Goal: Task Accomplishment & Management: Manage account settings

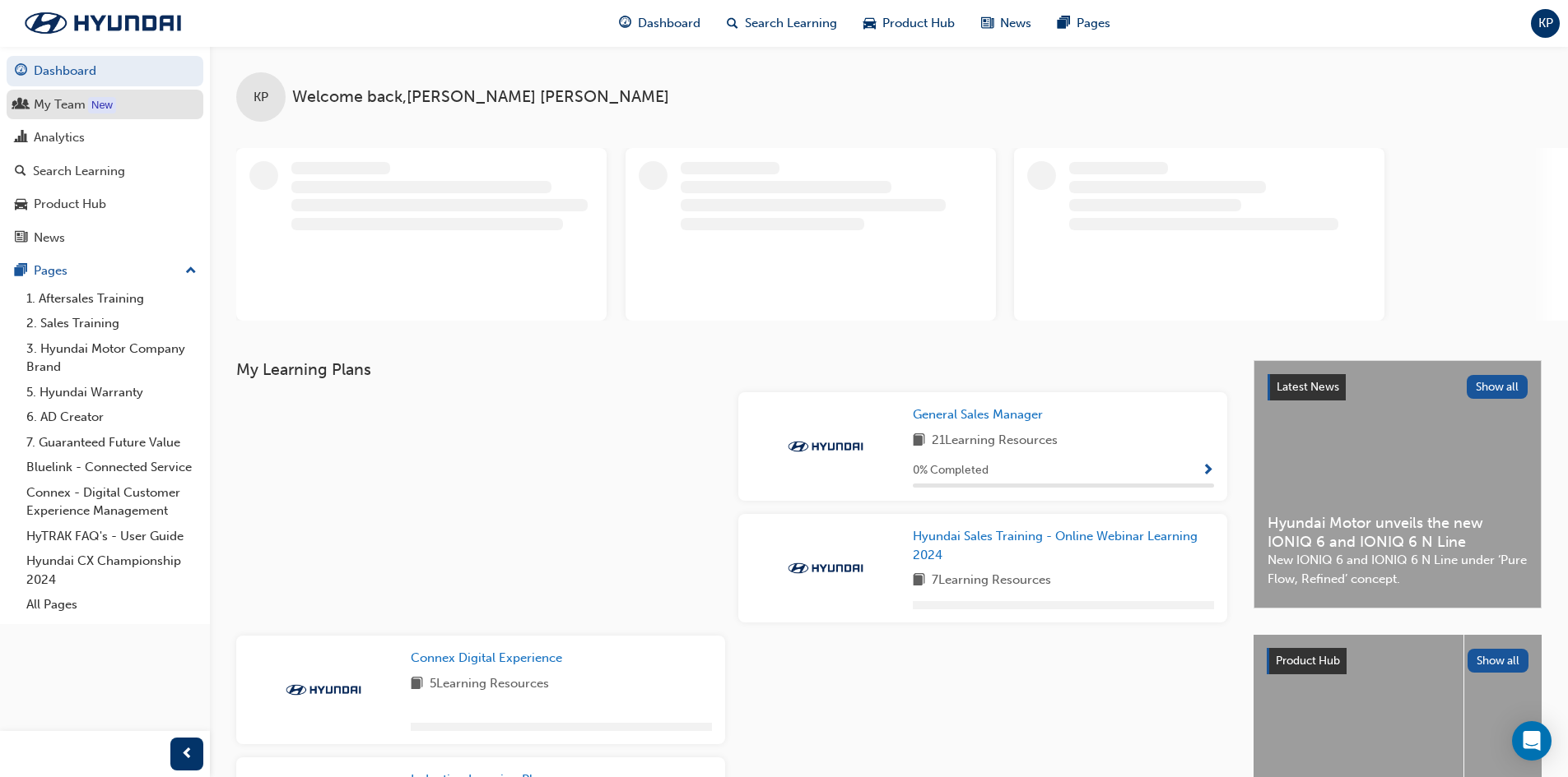
click at [64, 105] on div "My Team" at bounding box center [60, 105] width 52 height 19
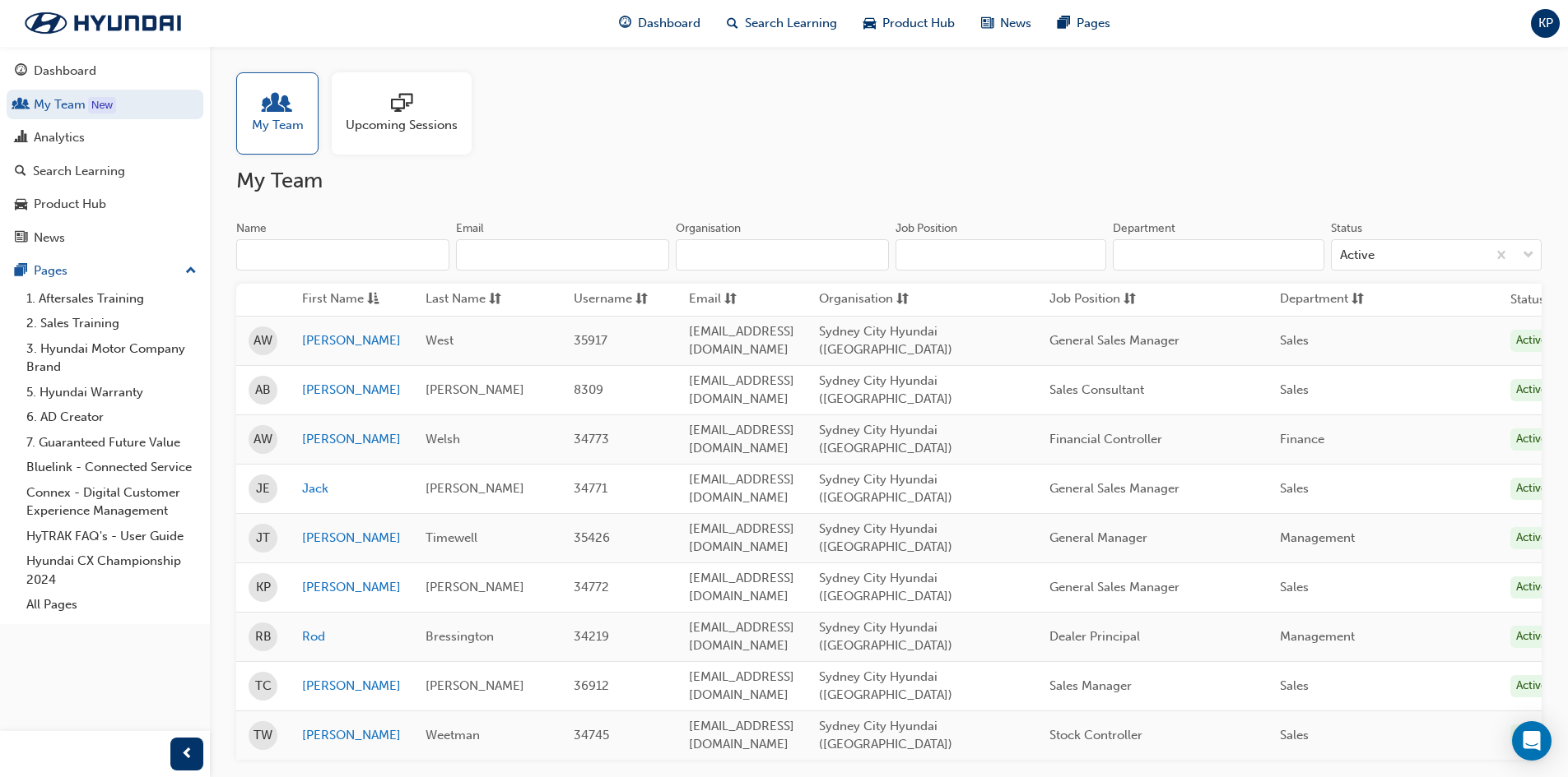
click at [403, 122] on span "Upcoming Sessions" at bounding box center [402, 125] width 112 height 19
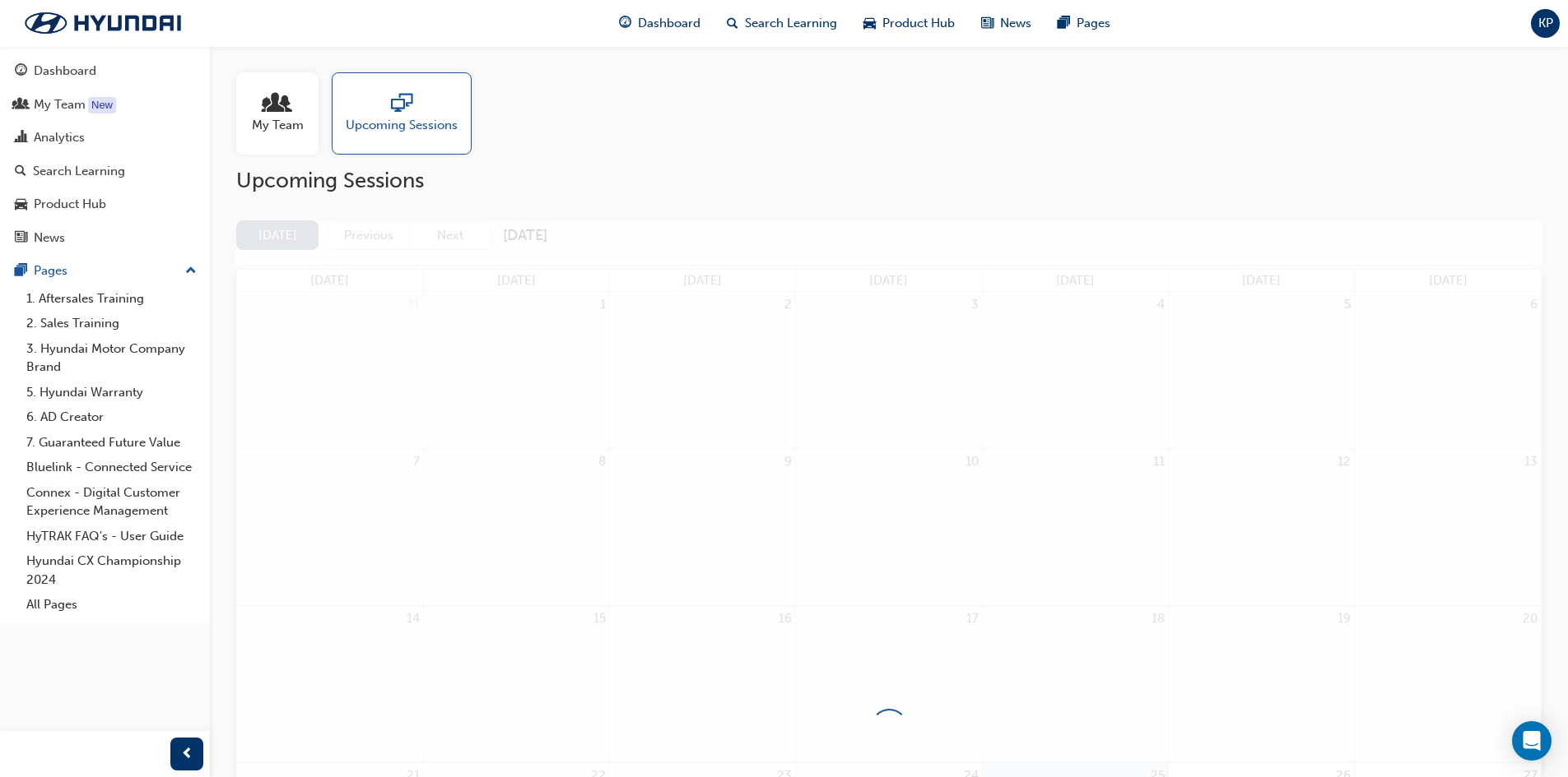
click at [265, 110] on div at bounding box center [278, 105] width 52 height 23
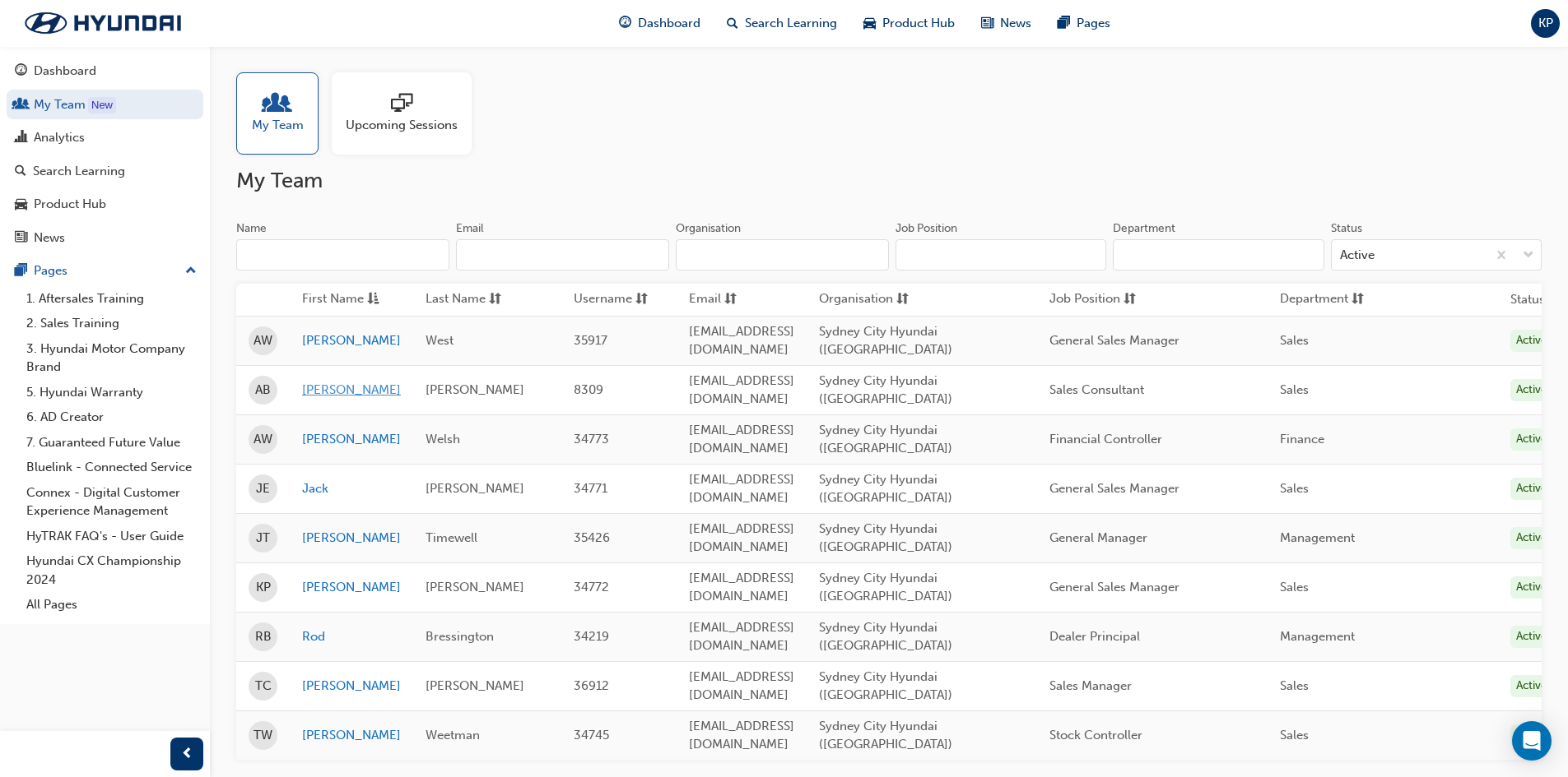
click at [315, 382] on link "[PERSON_NAME]" at bounding box center [351, 390] width 99 height 19
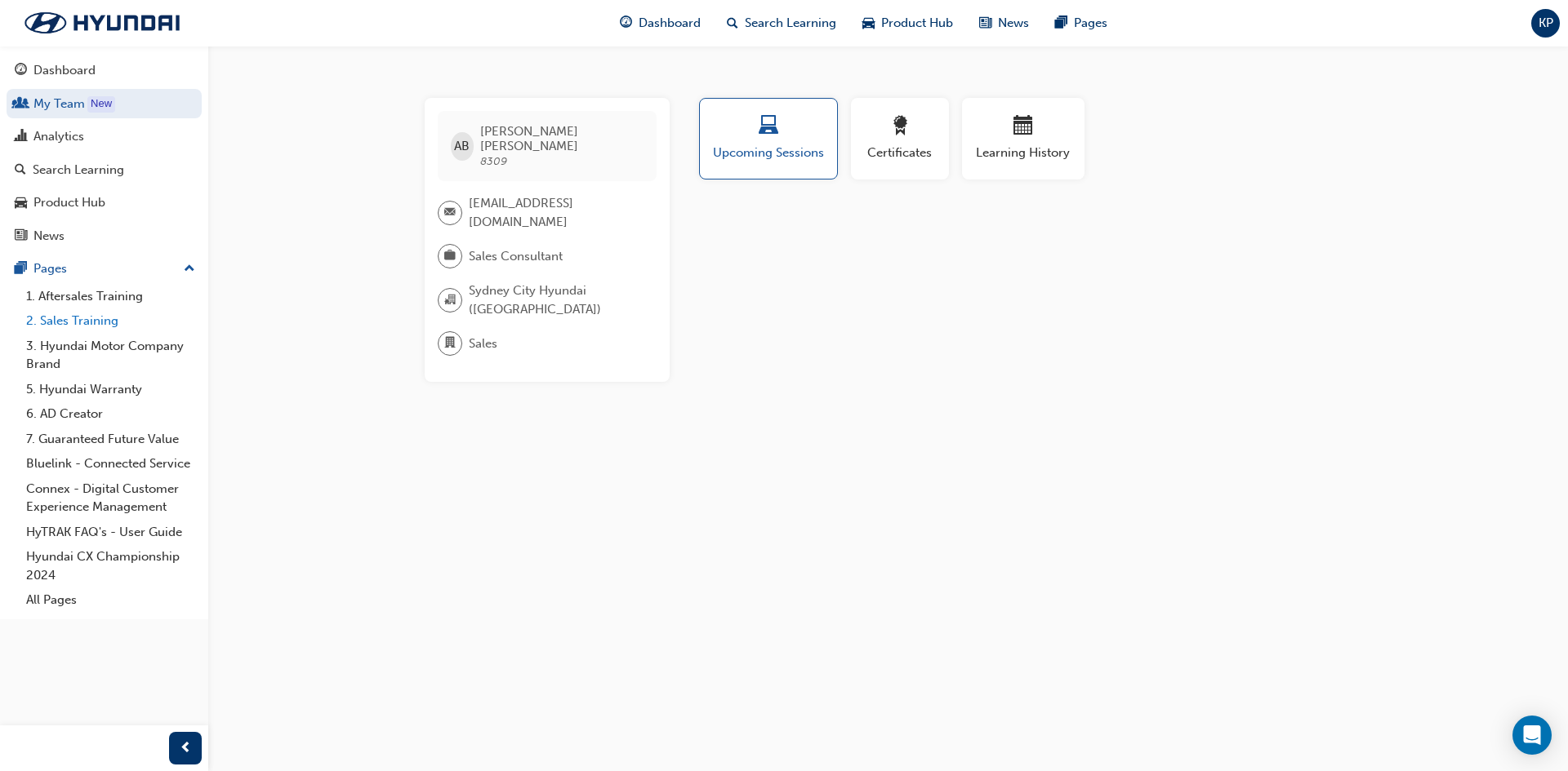
click at [82, 320] on link "2. Sales Training" at bounding box center [111, 321] width 182 height 26
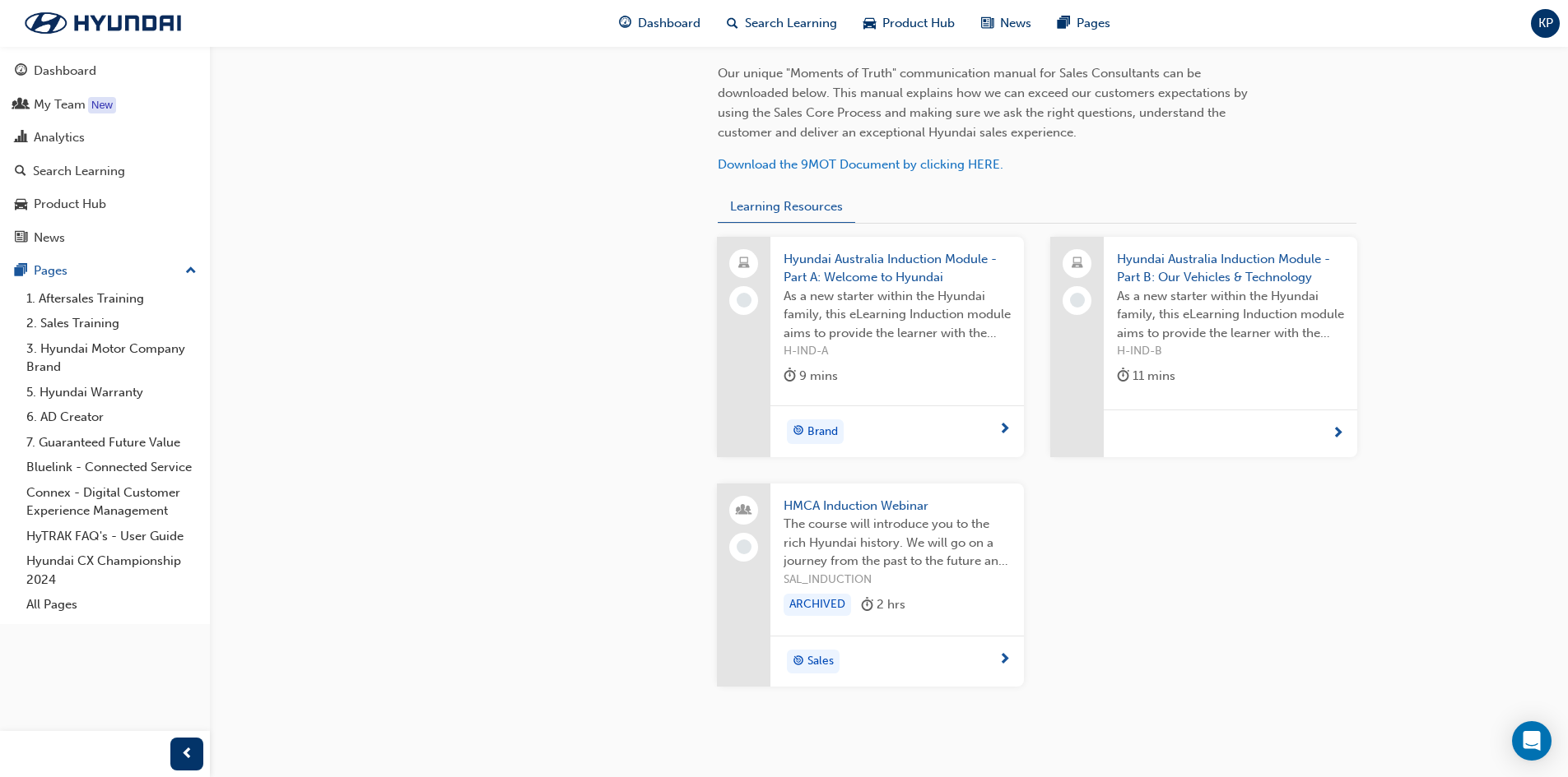
scroll to position [608, 0]
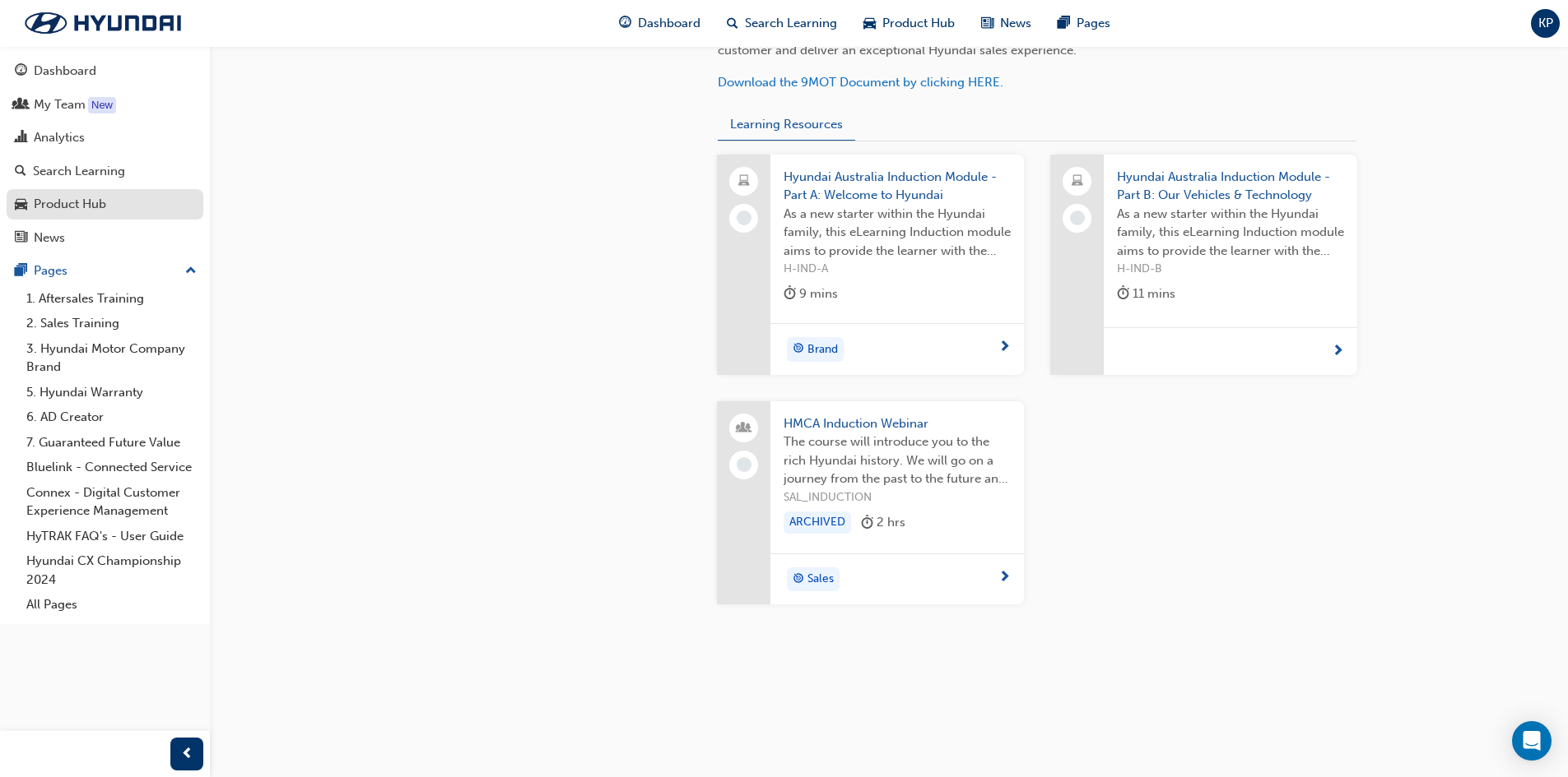
click at [57, 202] on div "Product Hub" at bounding box center [70, 204] width 72 height 19
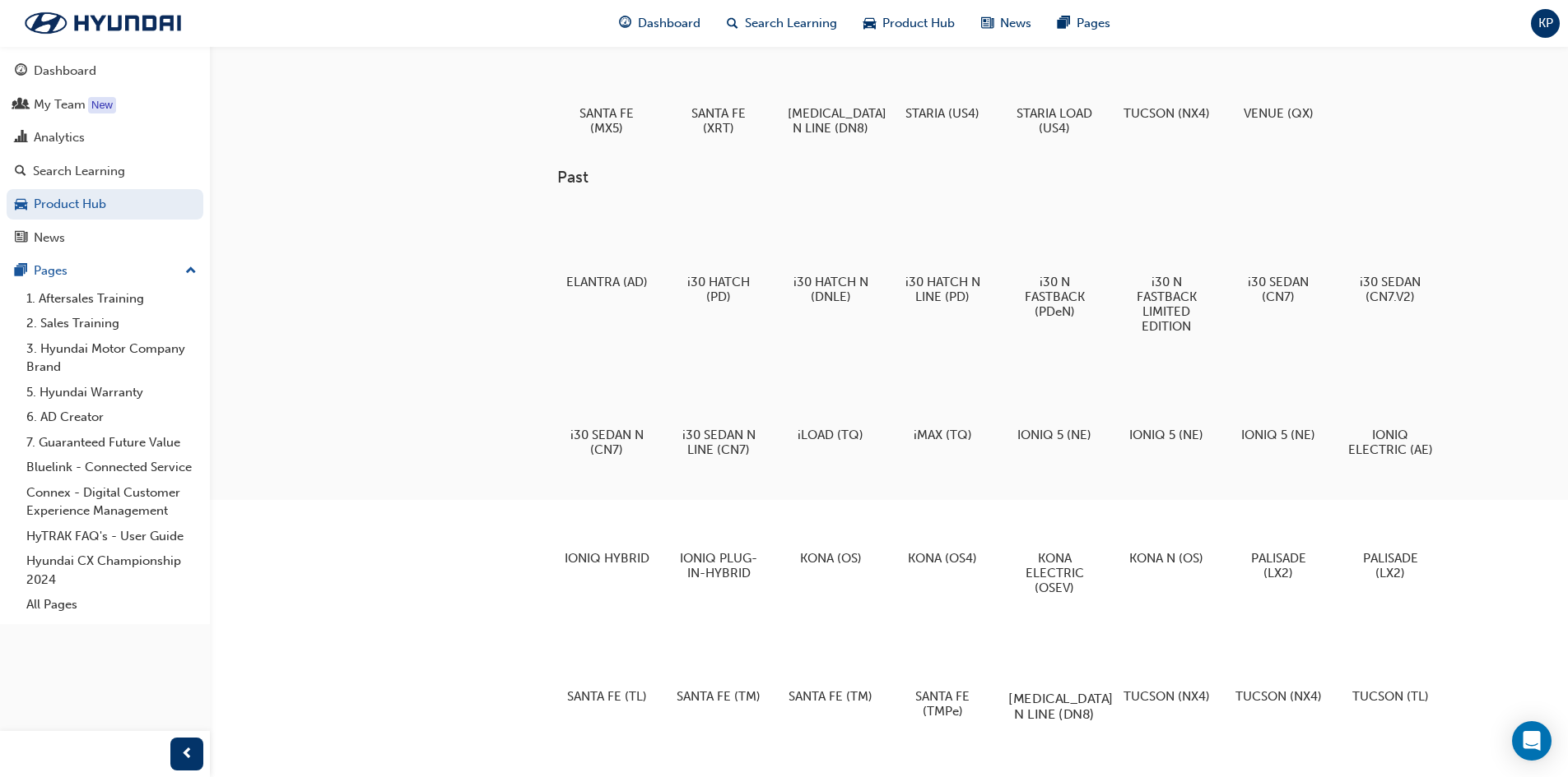
scroll to position [336, 0]
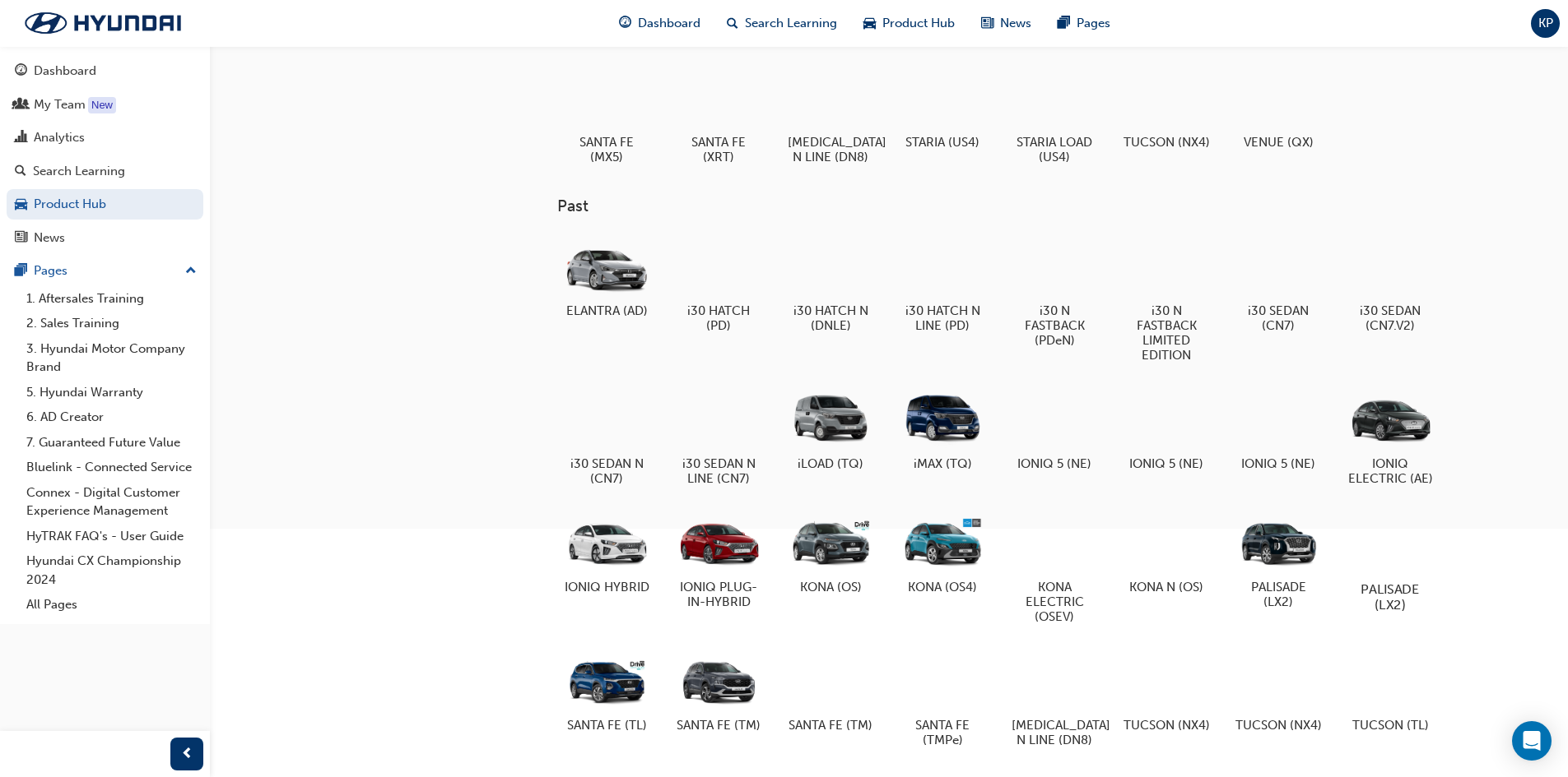
click at [1398, 541] on div at bounding box center [1389, 542] width 91 height 66
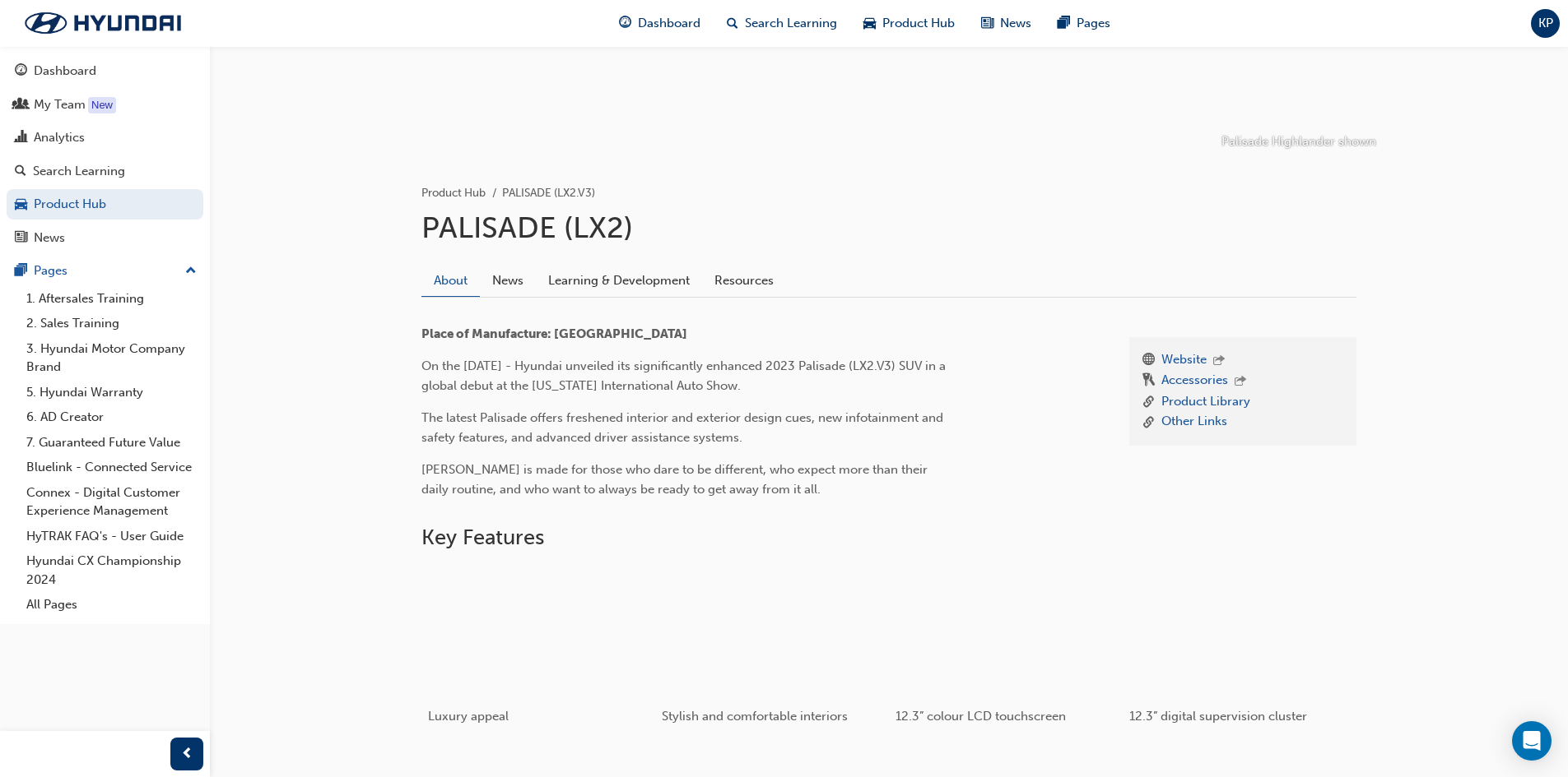
scroll to position [247, 0]
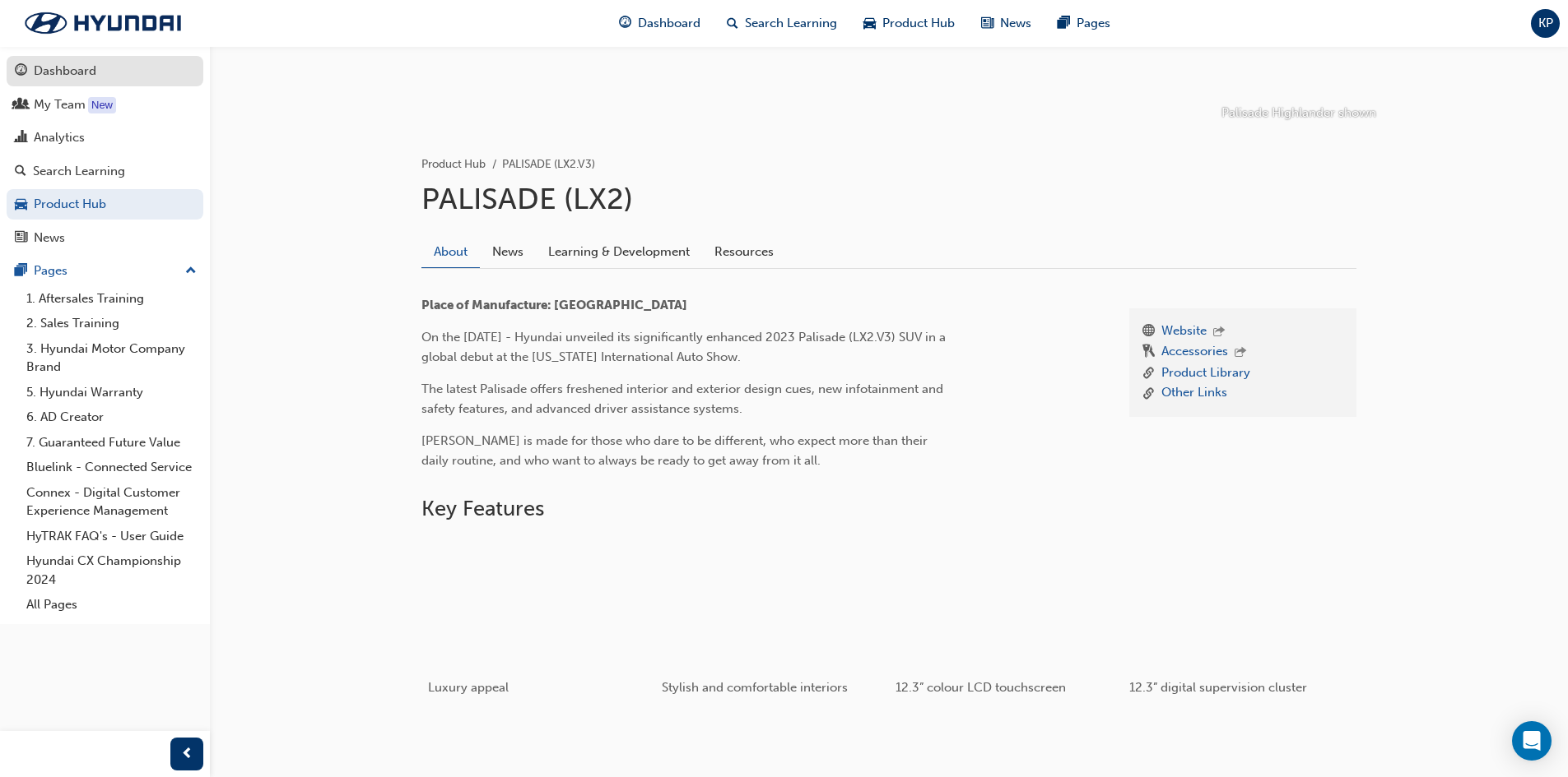
click at [45, 66] on div "Dashboard" at bounding box center [65, 71] width 62 height 19
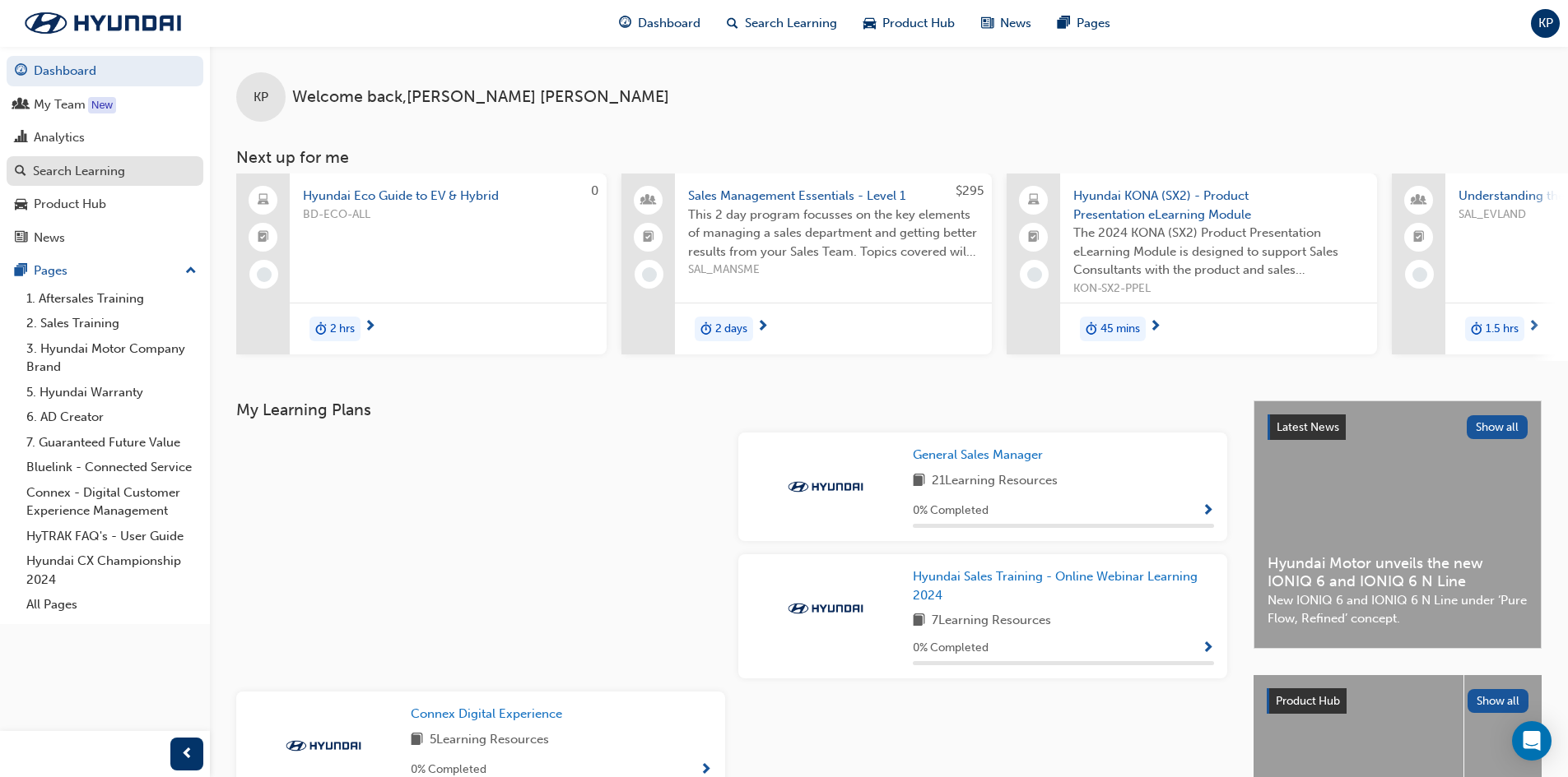
click at [76, 170] on div "Search Learning" at bounding box center [79, 171] width 92 height 19
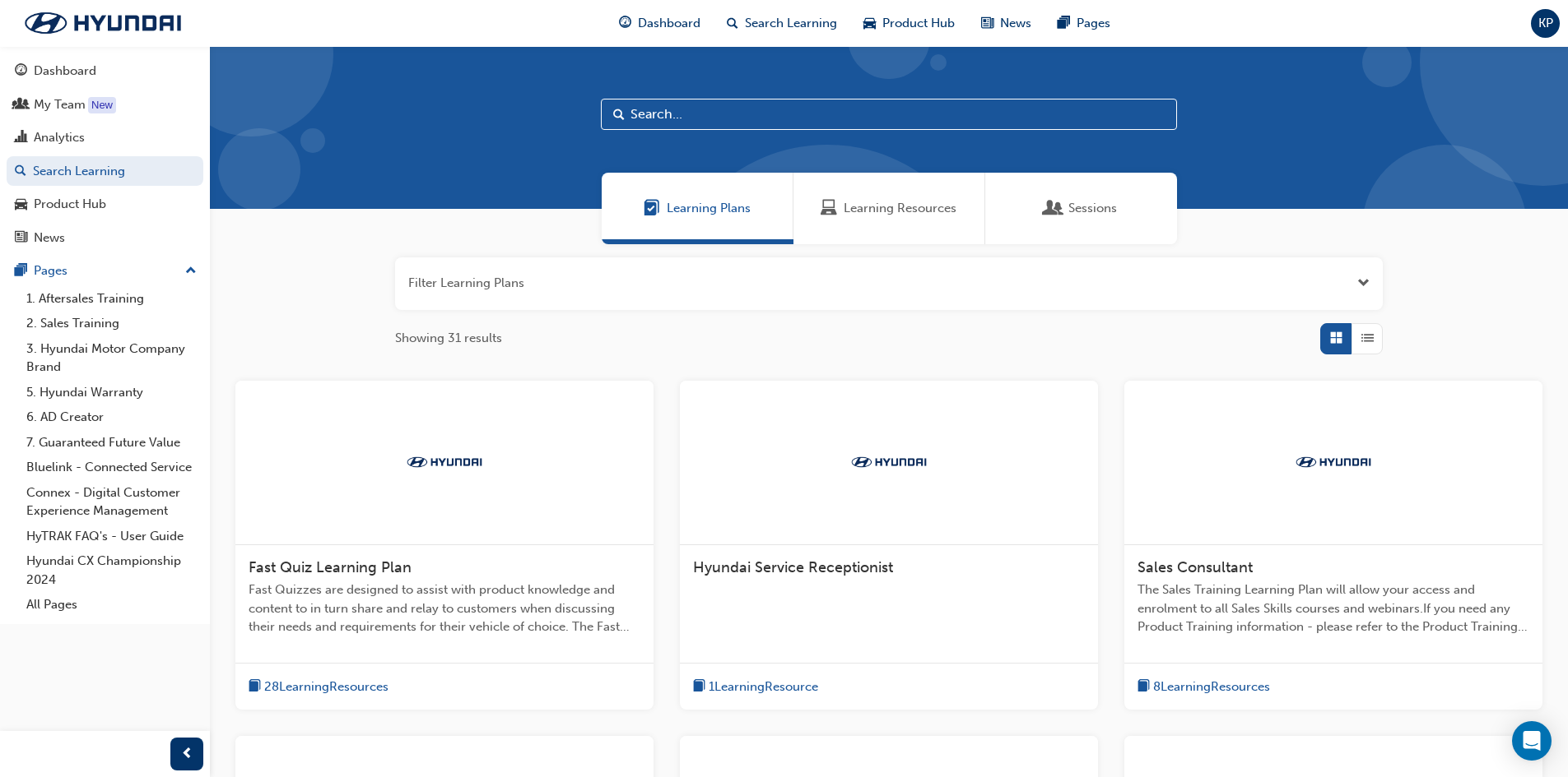
paste input "Palisade"
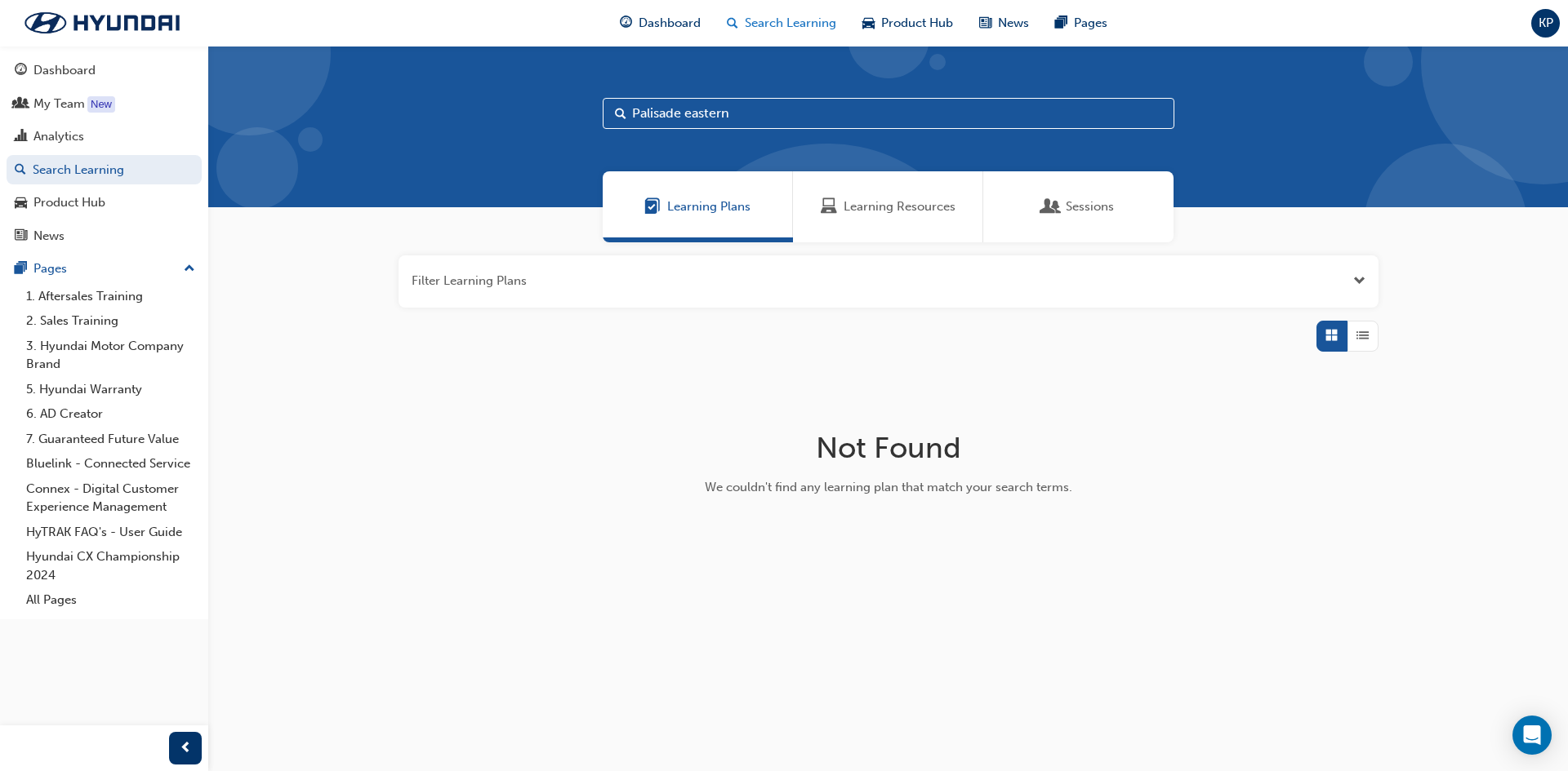
type input "Palisade eastern"
click at [767, 26] on span "Search Learning" at bounding box center [790, 23] width 92 height 19
click at [783, 21] on span "Search Learning" at bounding box center [790, 23] width 92 height 19
click at [896, 203] on span "Learning Resources" at bounding box center [900, 207] width 112 height 19
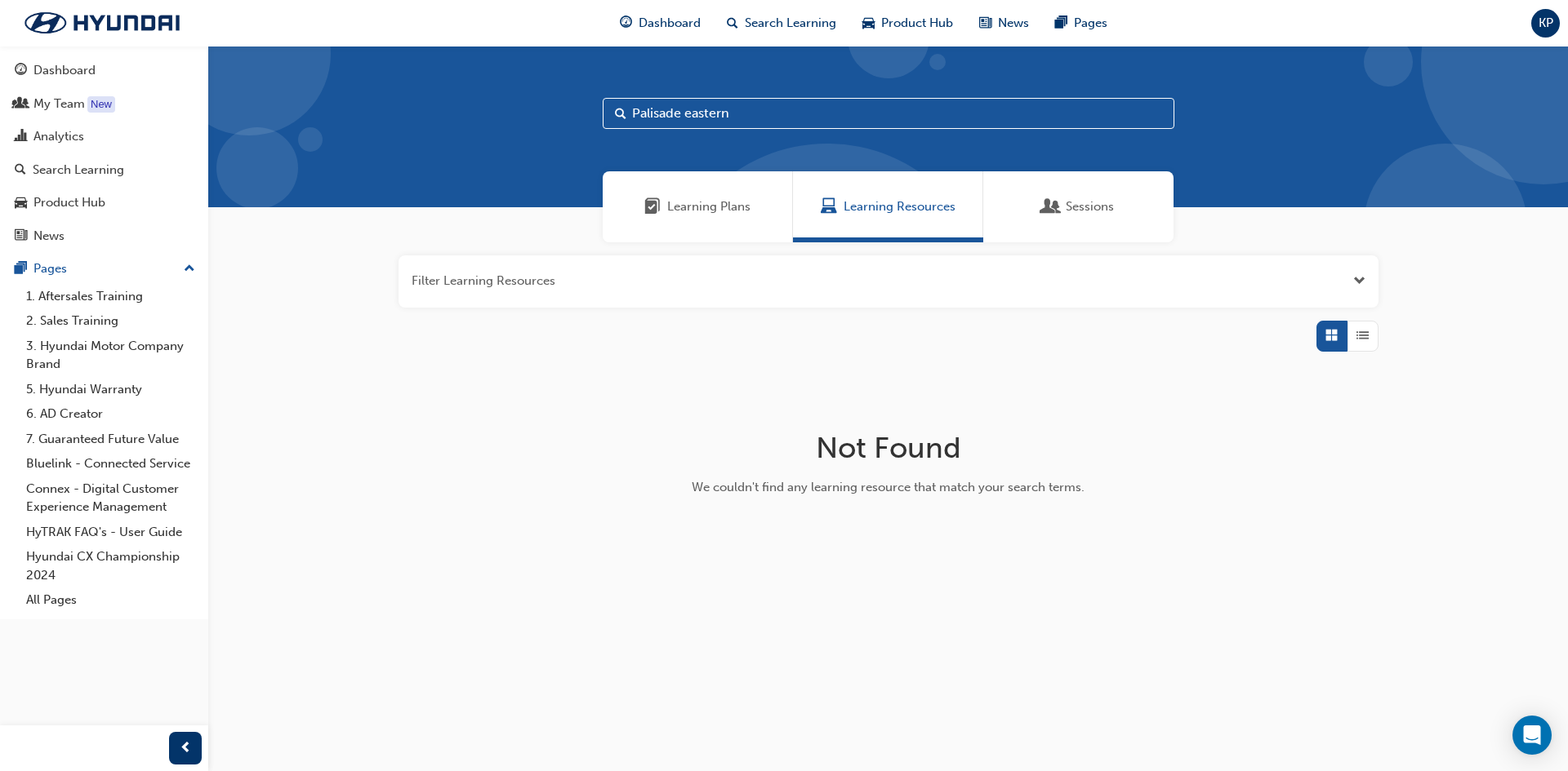
click at [1066, 209] on span "Sessions" at bounding box center [1090, 207] width 48 height 19
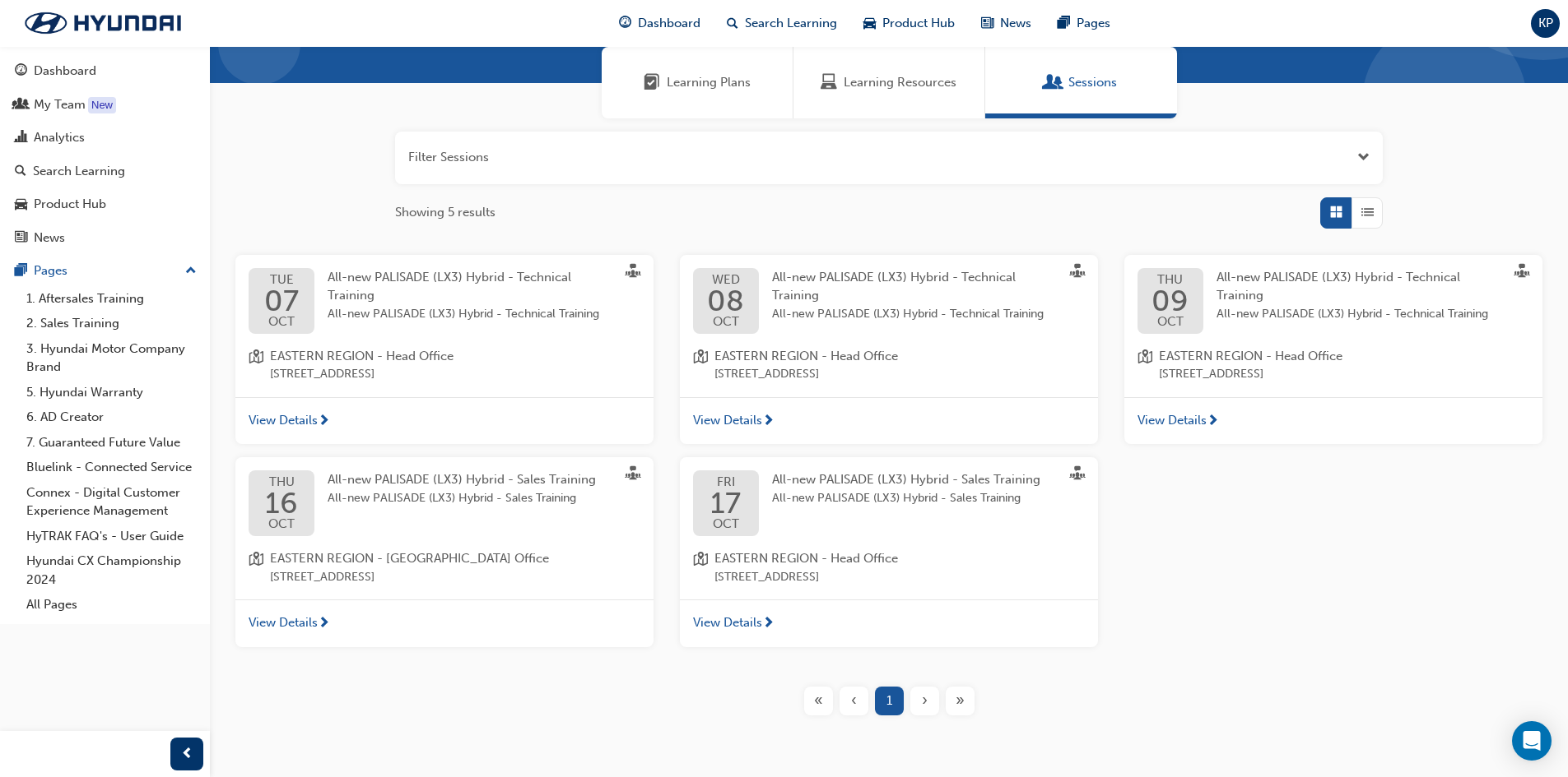
scroll to position [171, 0]
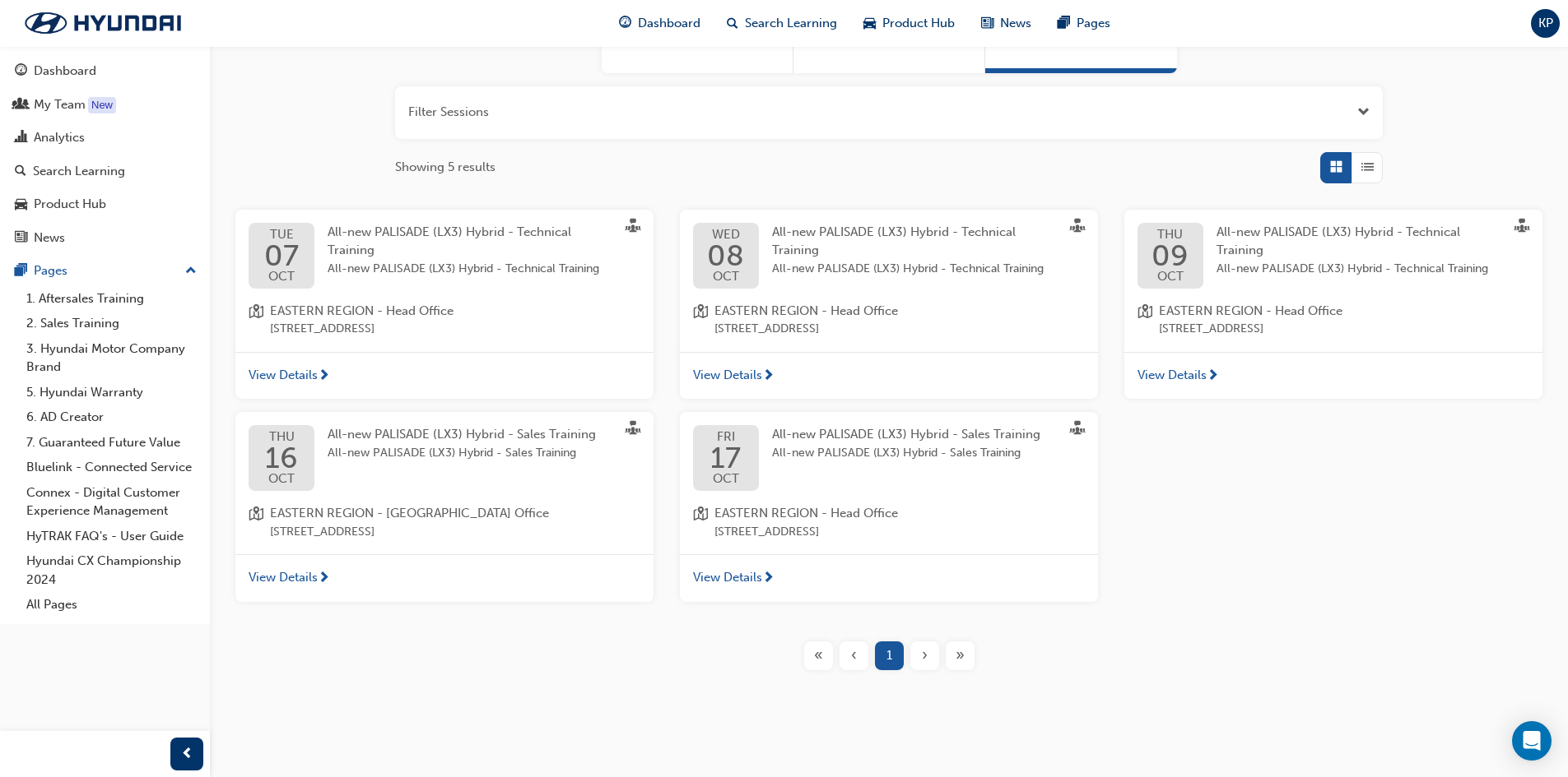
click at [719, 577] on span "View Details" at bounding box center [727, 578] width 69 height 19
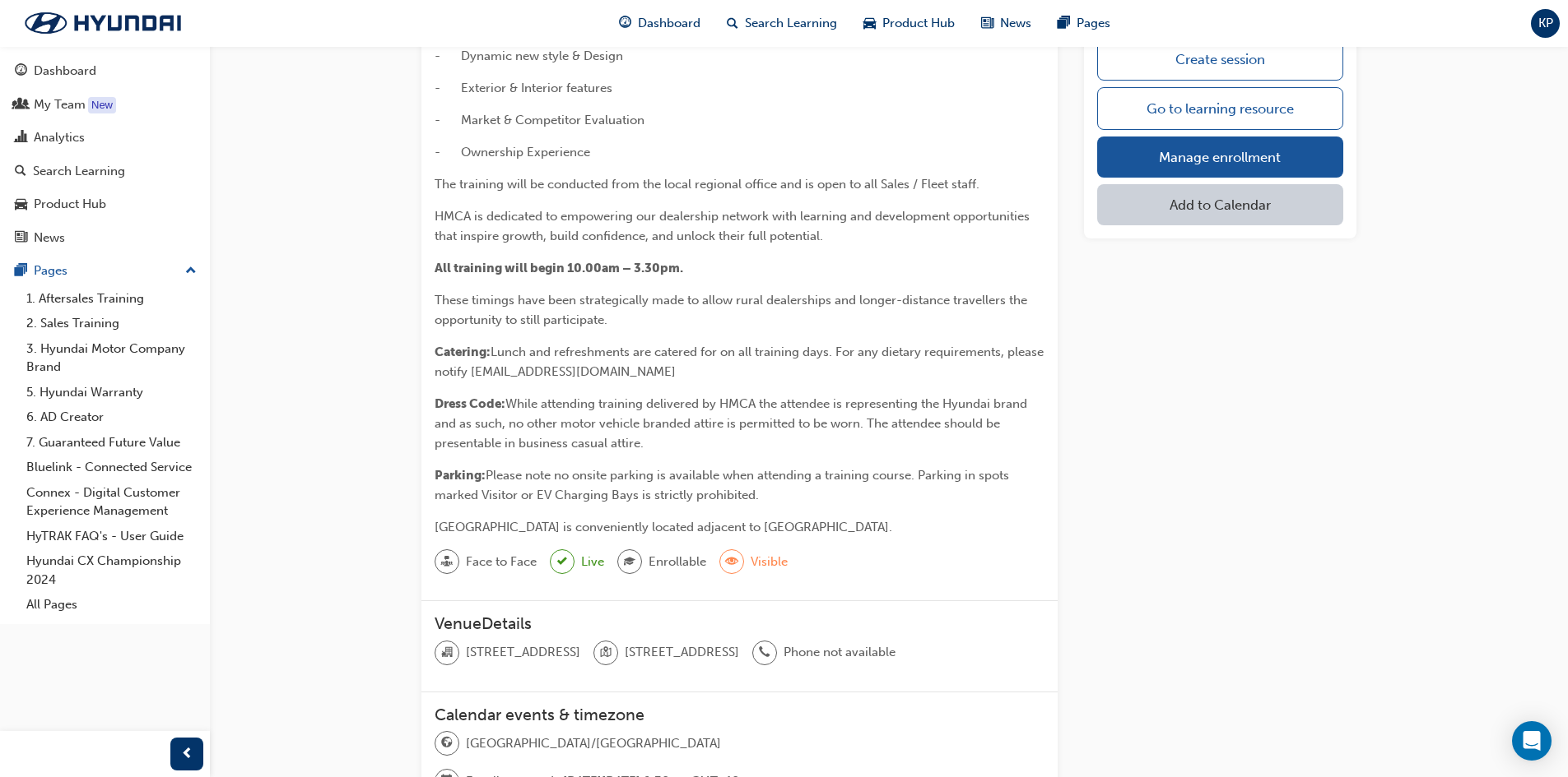
scroll to position [243, 0]
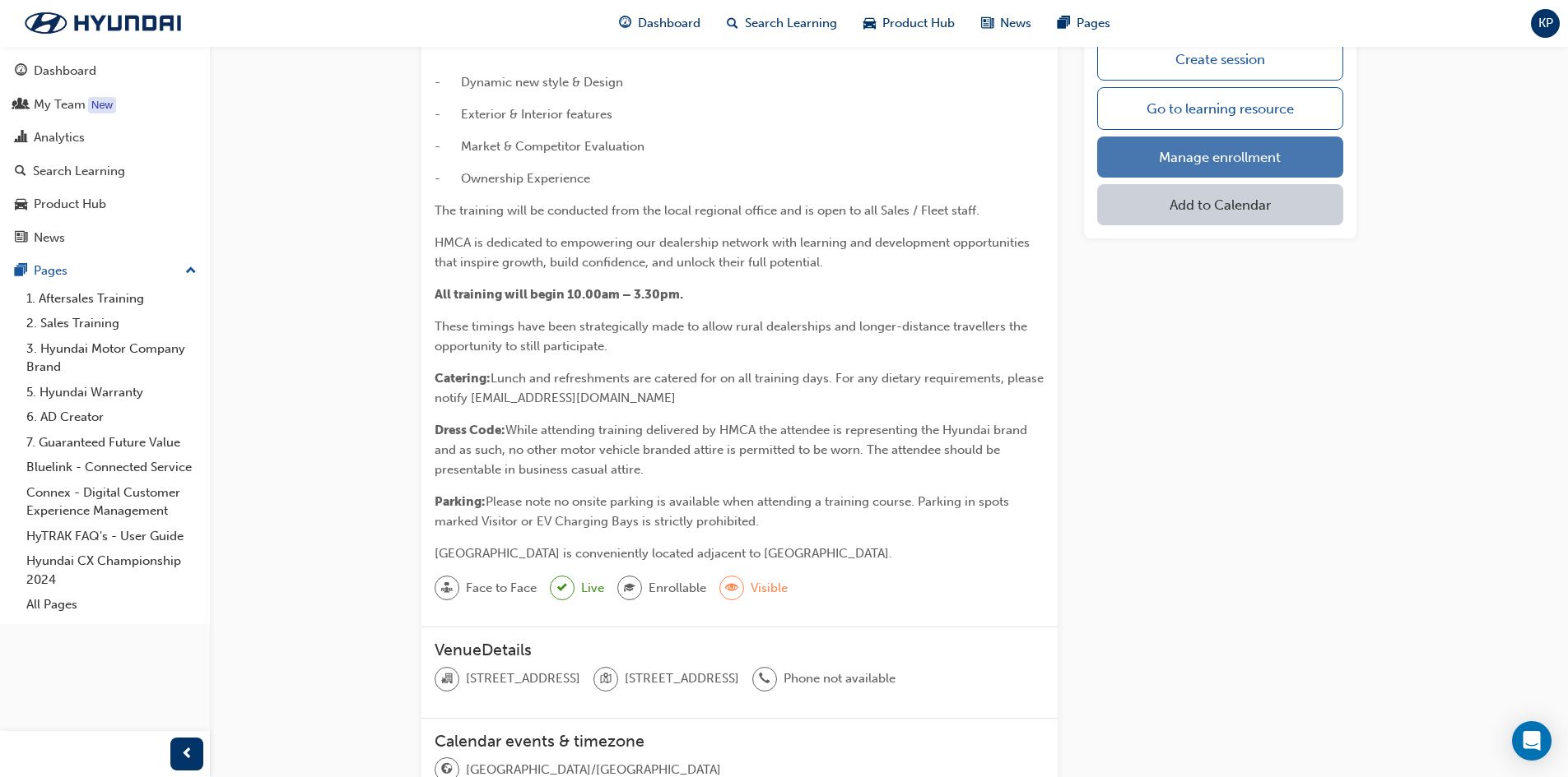
click at [1220, 151] on link "Manage enrollment" at bounding box center [1220, 156] width 246 height 41
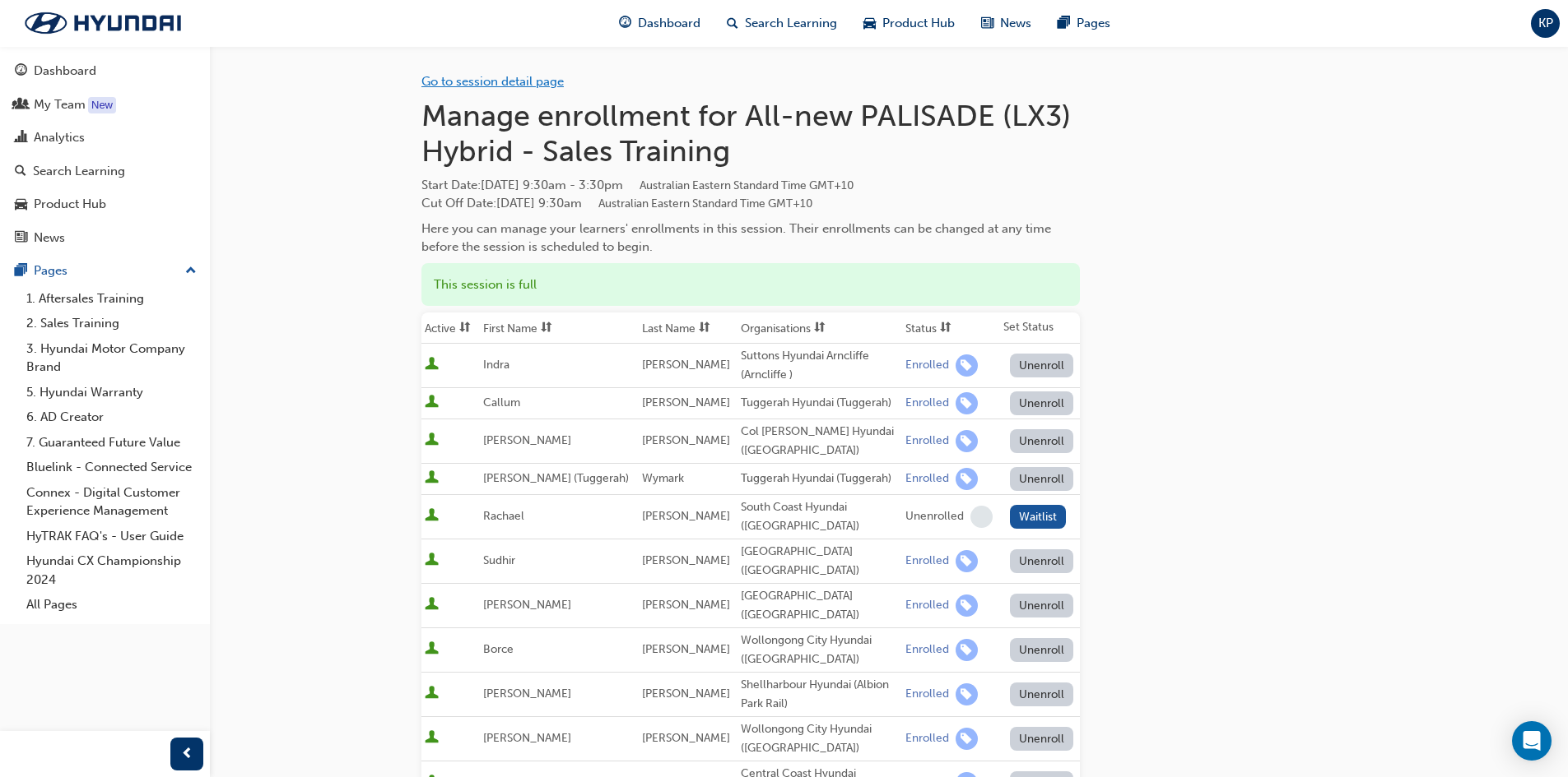
click at [494, 81] on link "Go to session detail page" at bounding box center [492, 81] width 142 height 15
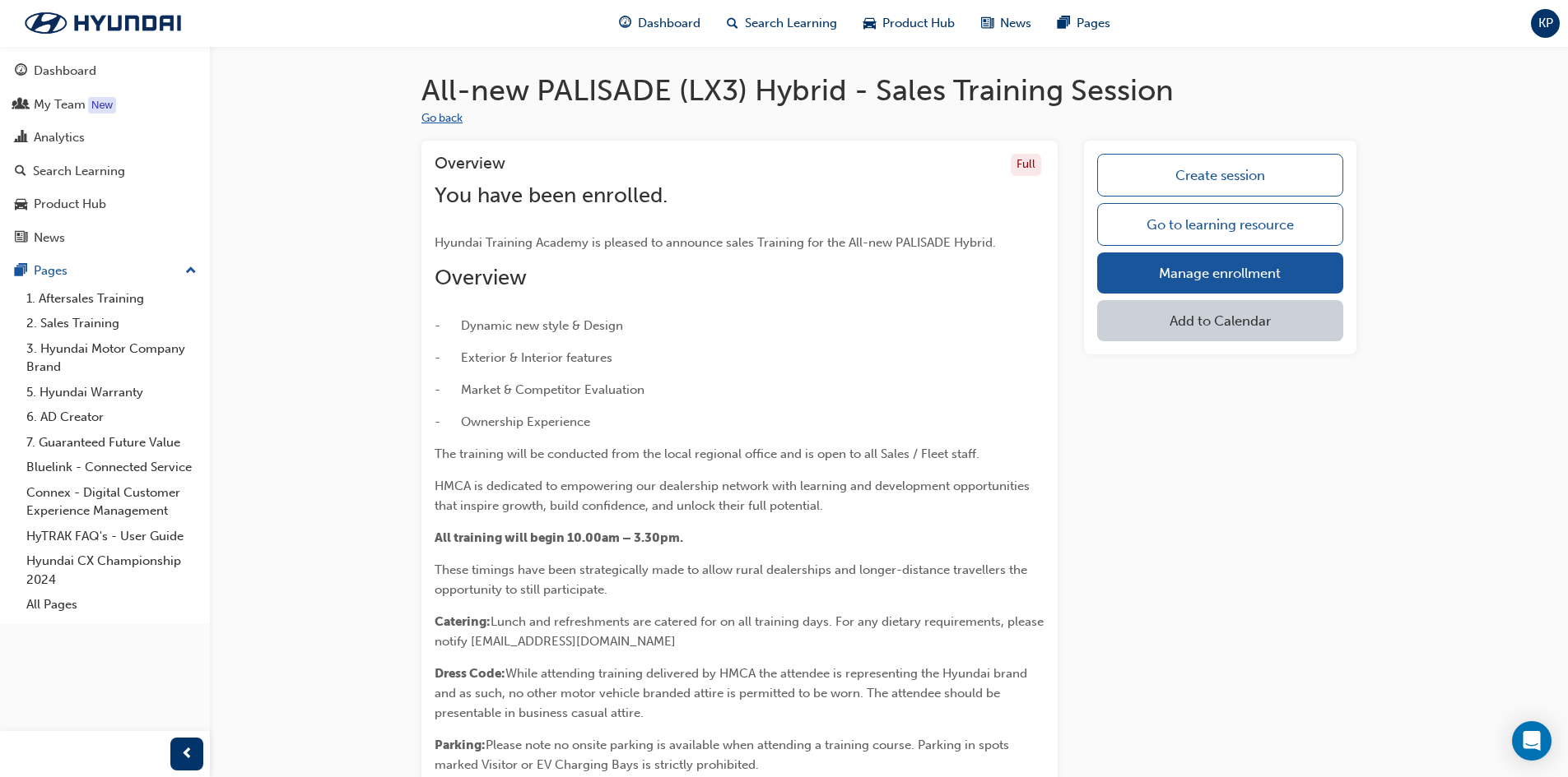
click at [440, 117] on button "Go back" at bounding box center [441, 119] width 41 height 19
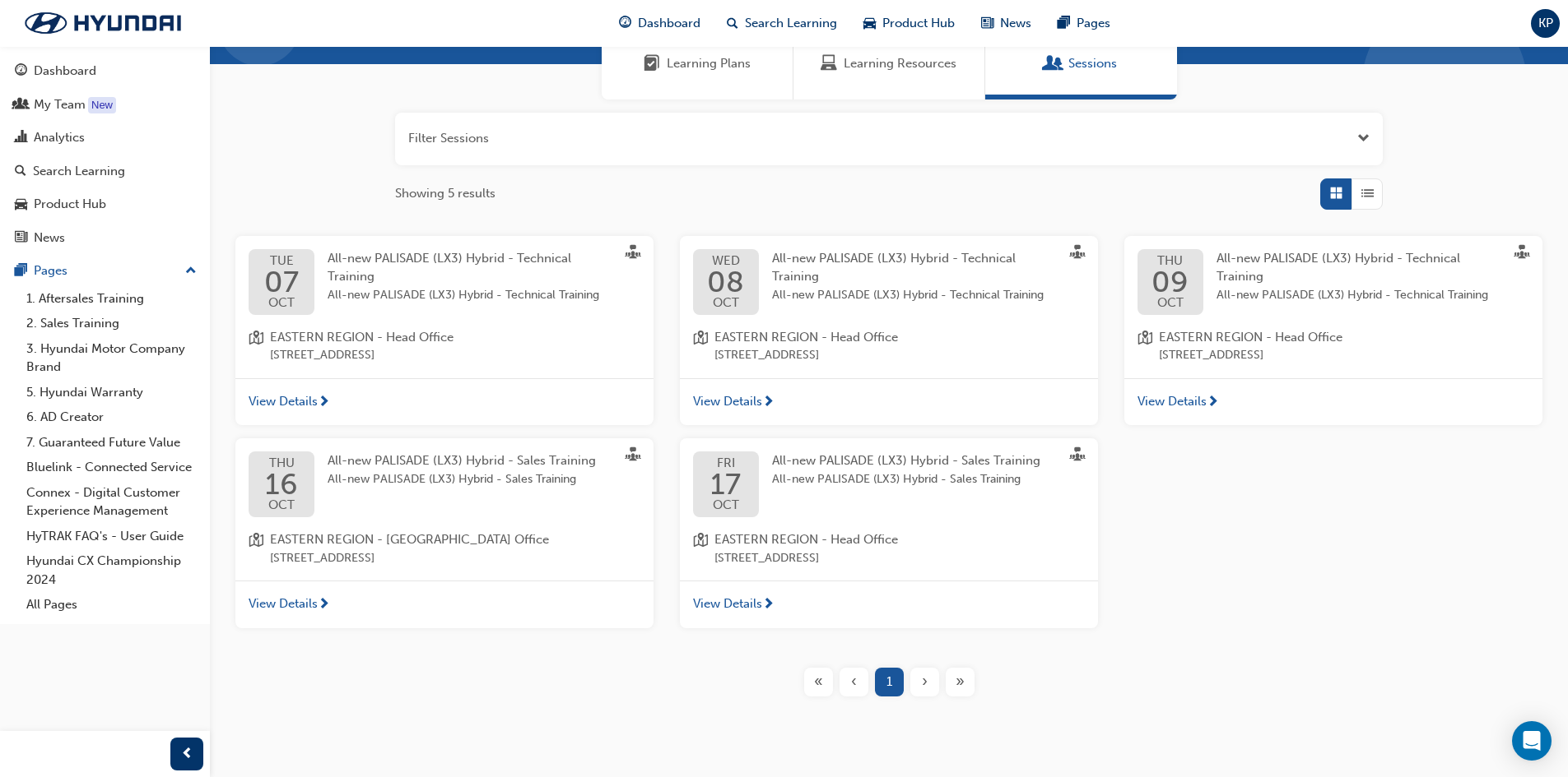
scroll to position [171, 0]
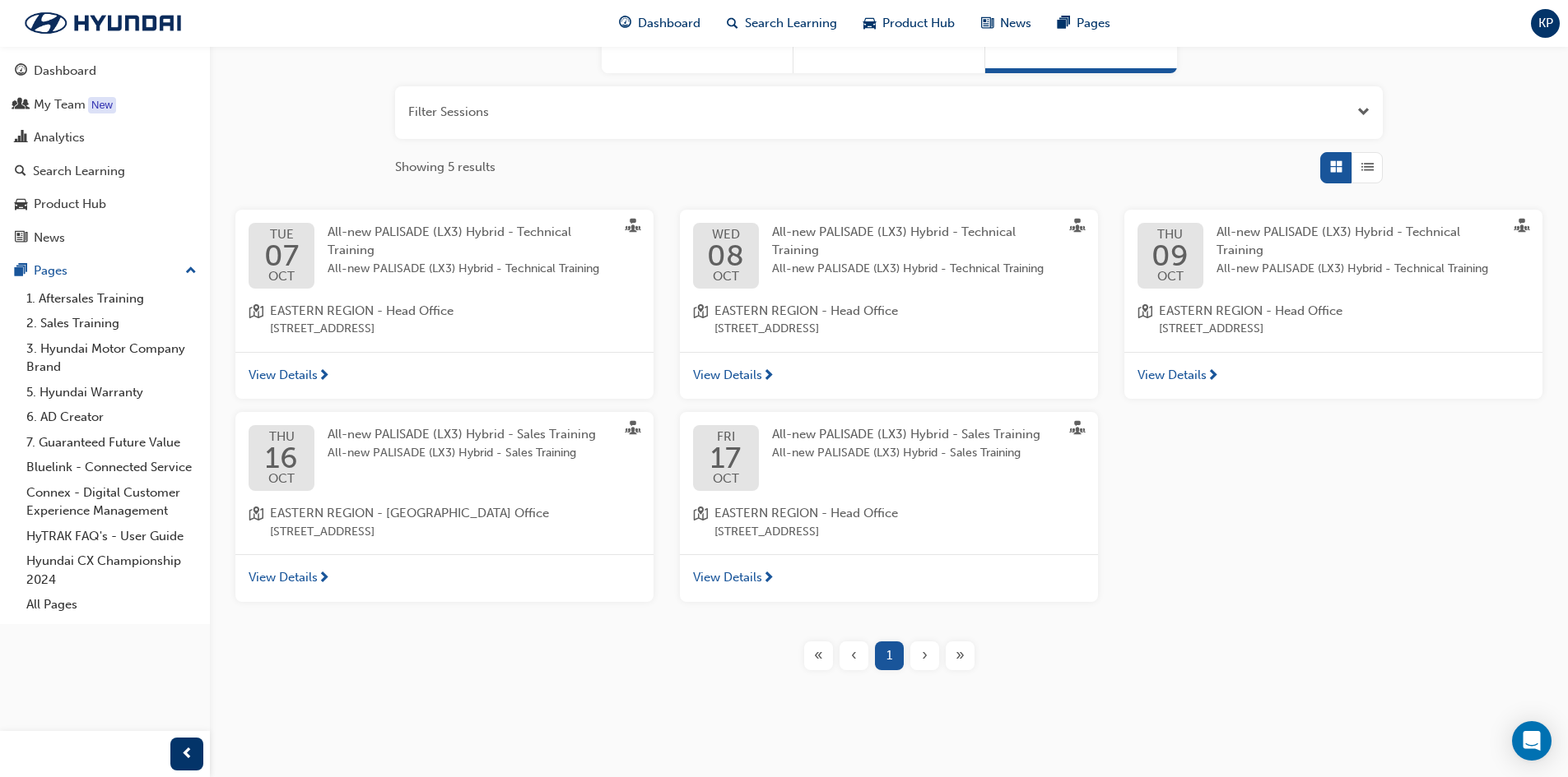
click at [291, 577] on span "View Details" at bounding box center [283, 578] width 69 height 19
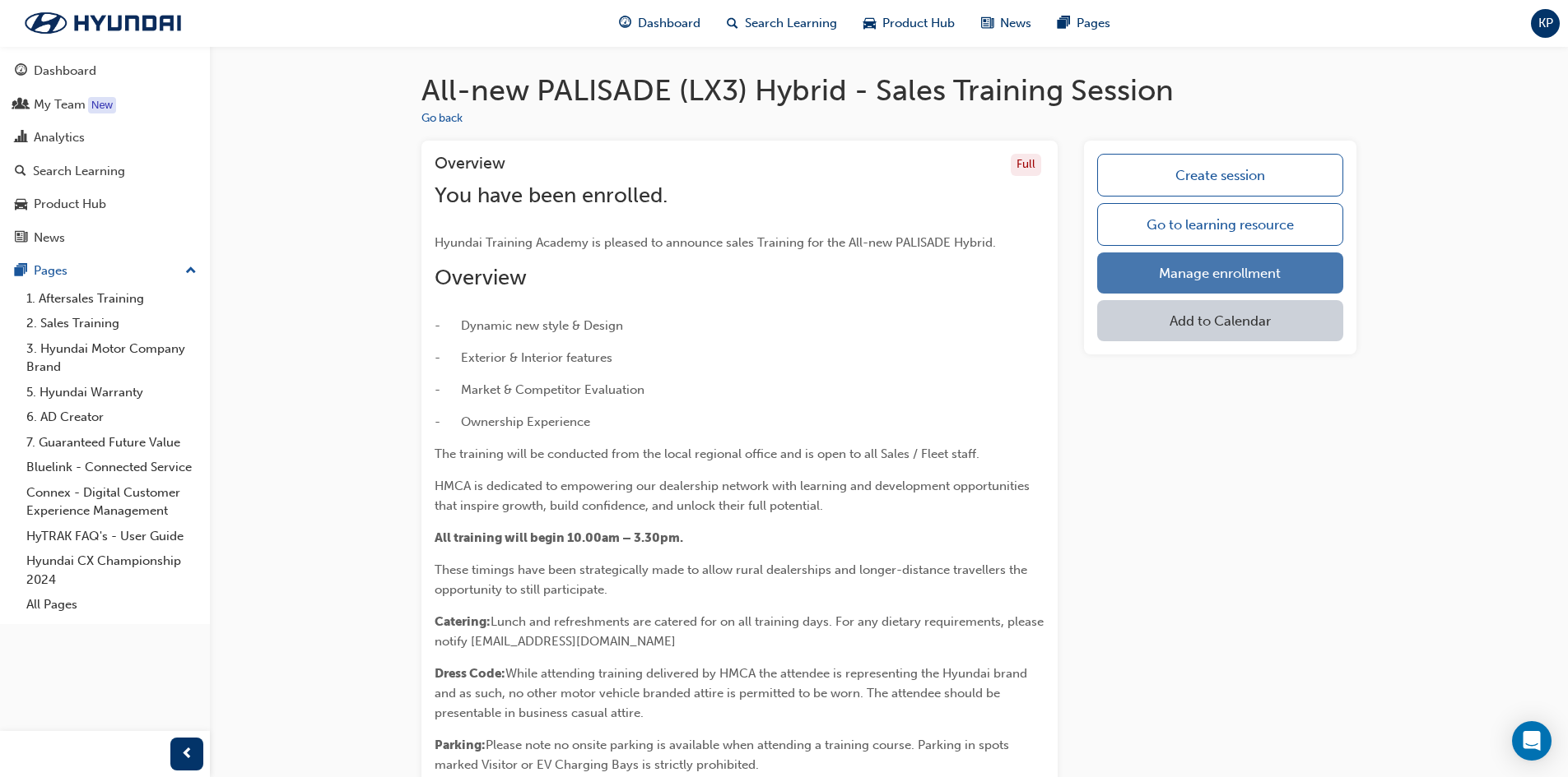
click at [1207, 275] on link "Manage enrollment" at bounding box center [1220, 273] width 246 height 41
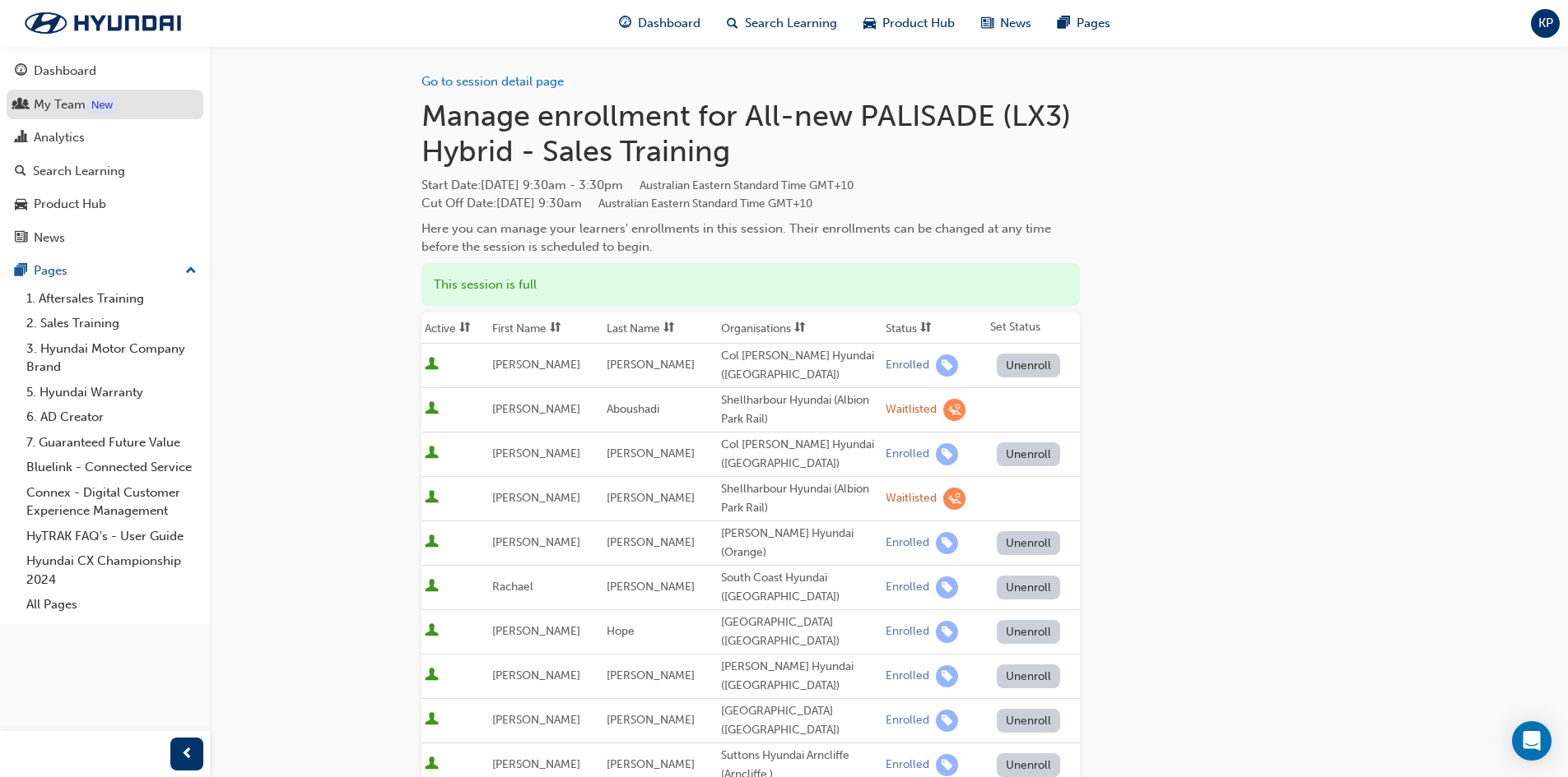
click at [65, 103] on div "My Team" at bounding box center [60, 105] width 52 height 19
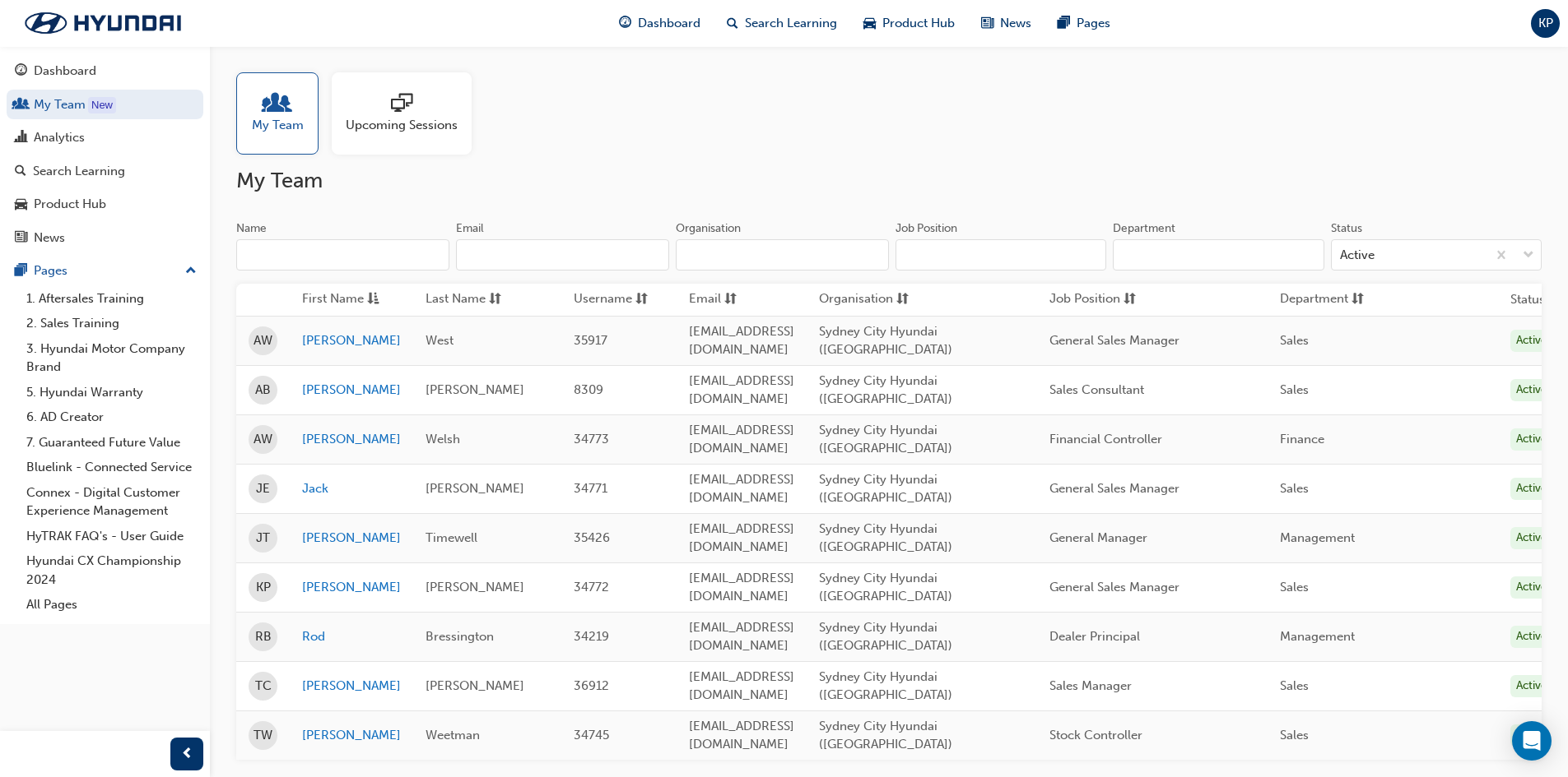
click at [399, 109] on span "sessionType_ONLINE_URL-icon" at bounding box center [402, 105] width 22 height 23
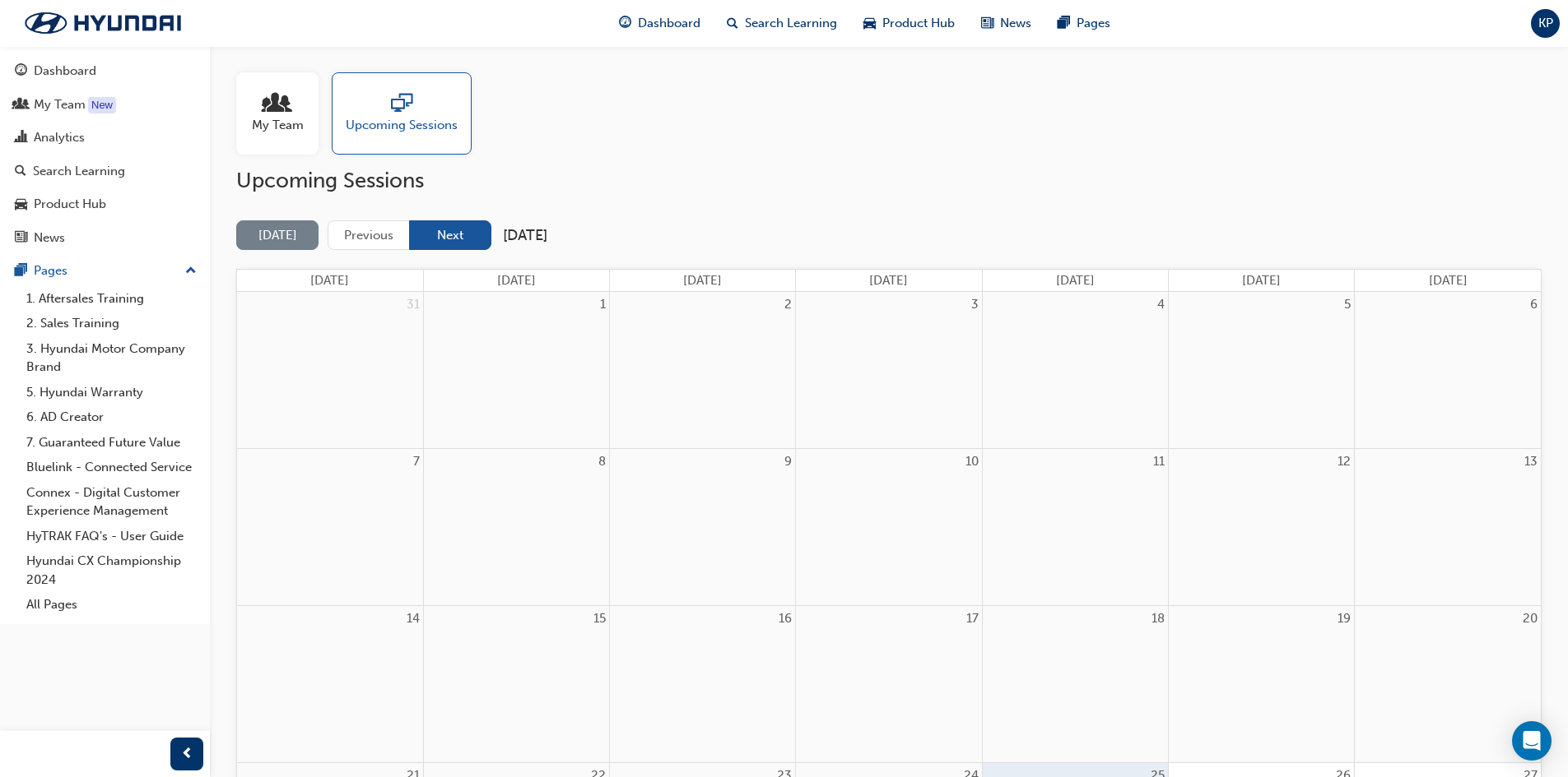
click at [432, 231] on button "Next" at bounding box center [450, 235] width 82 height 31
